Goal: Task Accomplishment & Management: Complete application form

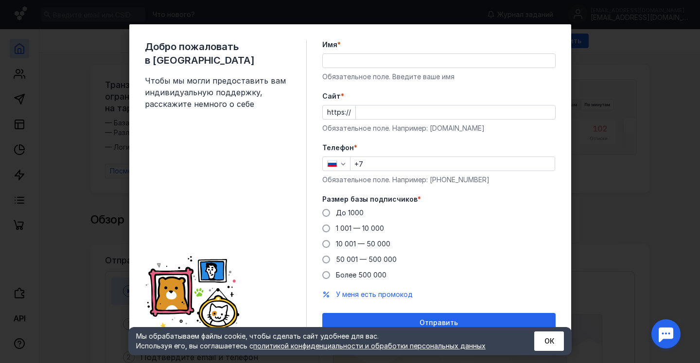
click at [407, 67] on input "Имя *" at bounding box center [439, 61] width 232 height 14
type input "[PERSON_NAME]"
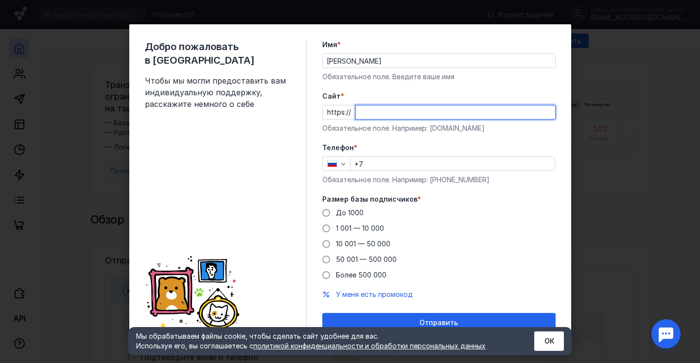
click at [365, 117] on input "Cайт *" at bounding box center [455, 112] width 199 height 14
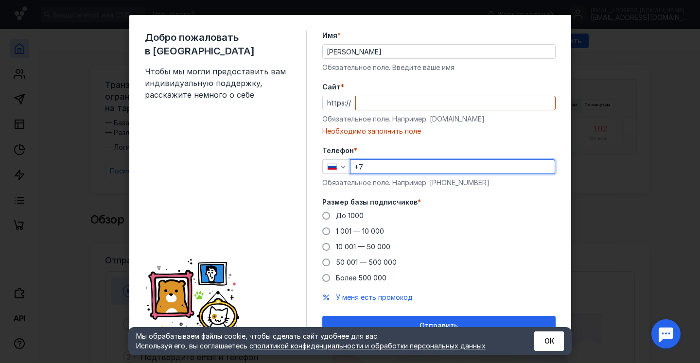
click at [389, 157] on div "Телефон * +7 Обязательное поле. Например: [PHONE_NUMBER]" at bounding box center [438, 167] width 233 height 42
click at [388, 166] on input "+7" at bounding box center [452, 167] width 204 height 14
type input "[PHONE_NUMBER]"
click at [374, 104] on input "Cайт *" at bounding box center [455, 103] width 199 height 14
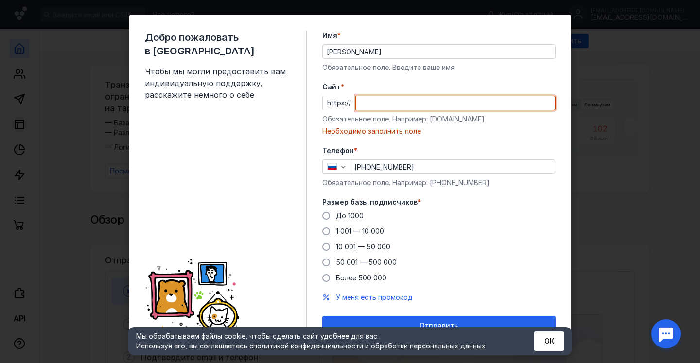
type input "v"
paste input "adda gems"
drag, startPoint x: 406, startPoint y: 104, endPoint x: 274, endPoint y: 102, distance: 132.7
click at [274, 102] on div "Добро пожаловать в Sendsay Чтобы мы могли предоставить вам индивидуальную подде…" at bounding box center [350, 183] width 442 height 336
paste input "[DOMAIN_NAME]"
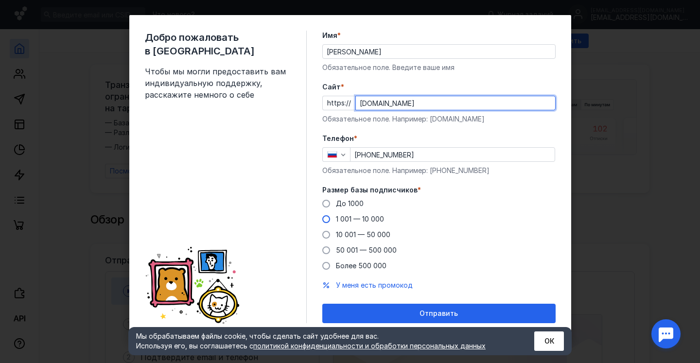
type input "[DOMAIN_NAME]"
click at [353, 219] on span "1 001 — 10 000" at bounding box center [360, 219] width 48 height 8
click at [0, 0] on input "1 001 — 10 000" at bounding box center [0, 0] width 0 height 0
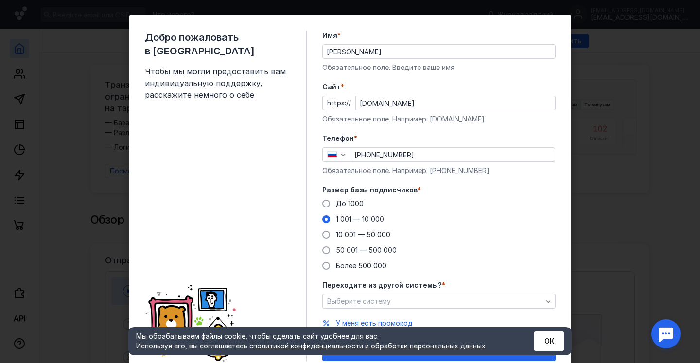
scroll to position [47, 0]
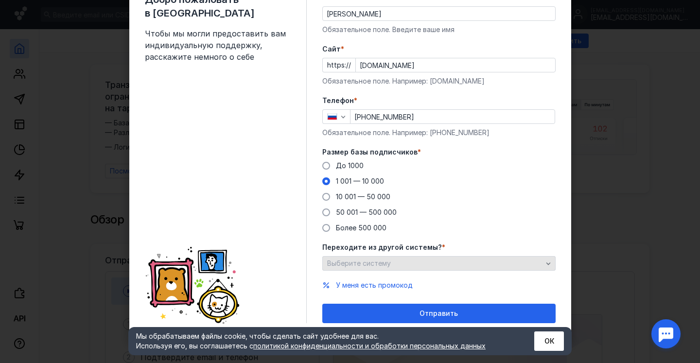
click at [386, 263] on span "Выберите систему" at bounding box center [359, 263] width 64 height 8
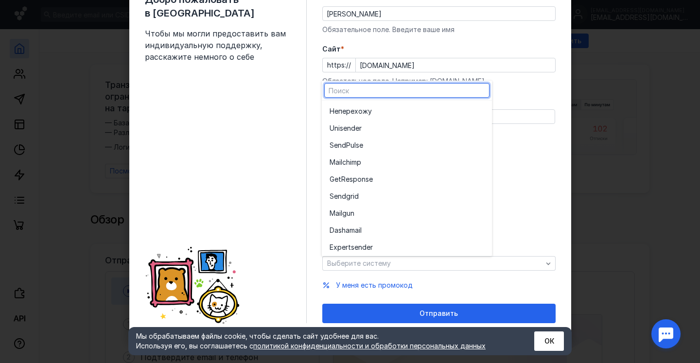
scroll to position [2, 0]
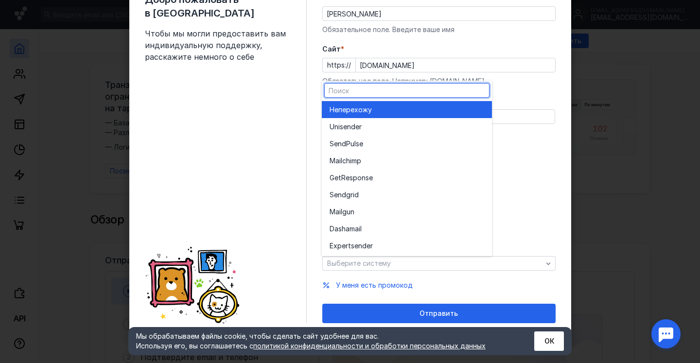
click at [357, 117] on div "Не перехожу" at bounding box center [407, 109] width 155 height 17
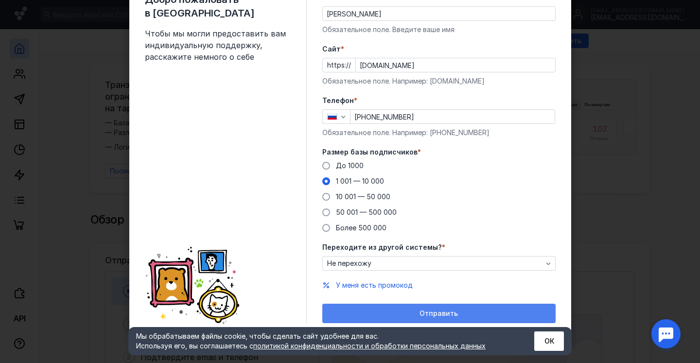
click at [384, 313] on div "Отправить" at bounding box center [439, 314] width 224 height 8
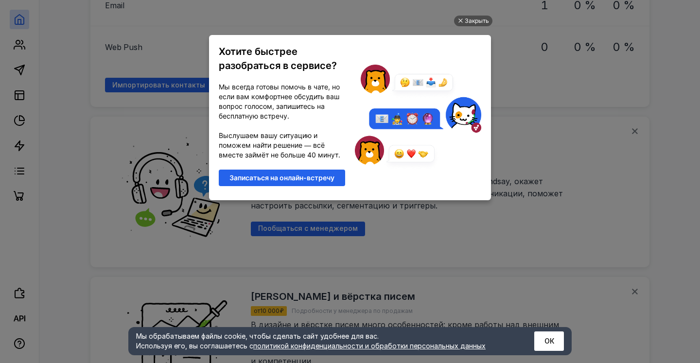
scroll to position [0, 0]
click at [472, 23] on div "Закрыть" at bounding box center [477, 21] width 24 height 11
